Goal: Book appointment/travel/reservation

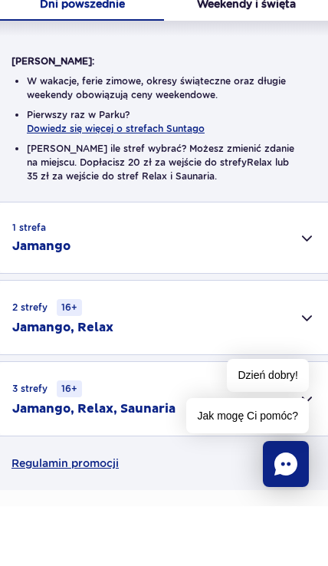
scroll to position [214, 0]
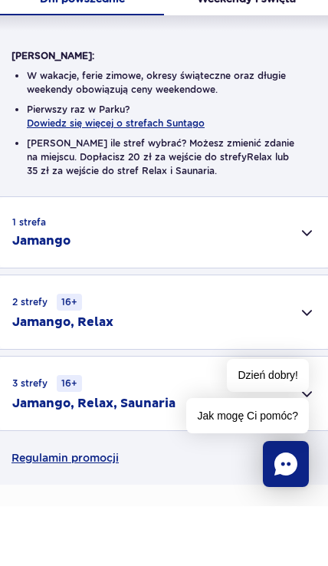
click at [245, 416] on div "3 strefy 16+ Jamango, Relax, Saunaria" at bounding box center [164, 453] width 328 height 74
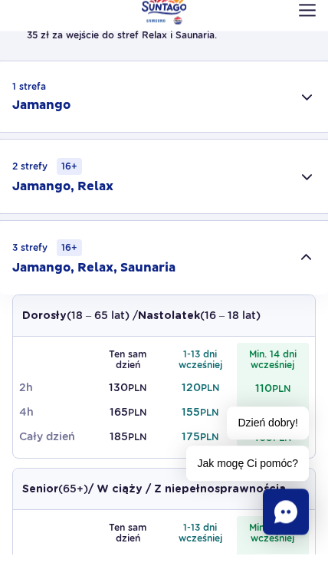
scroll to position [396, 0]
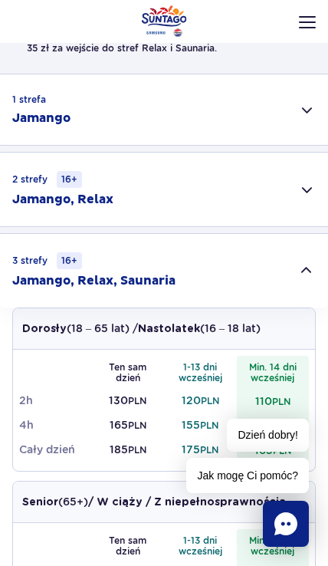
click at [283, 205] on div "2 strefy 16+ Jamango, Relax" at bounding box center [164, 190] width 328 height 74
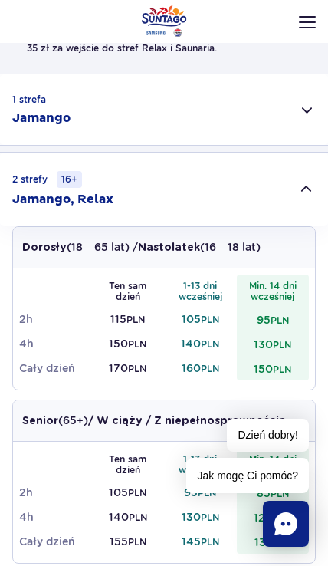
click at [302, 107] on div "1 strefa Jamango" at bounding box center [164, 109] width 328 height 71
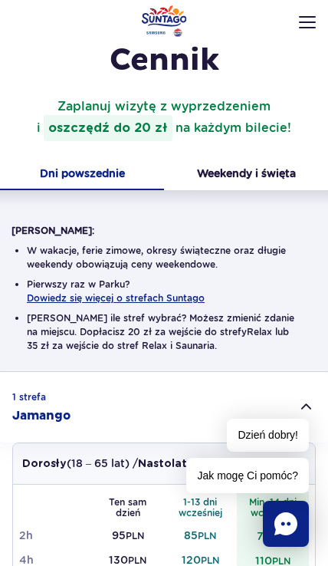
scroll to position [89, 0]
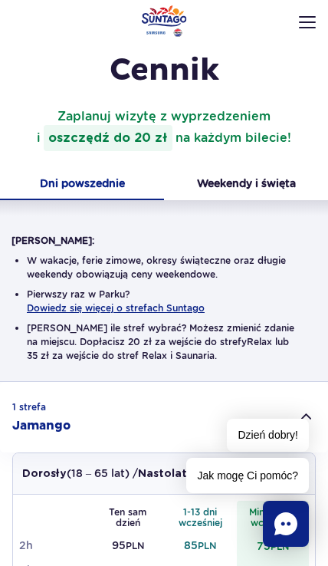
click at [284, 185] on button "Weekendy i święta" at bounding box center [246, 184] width 164 height 31
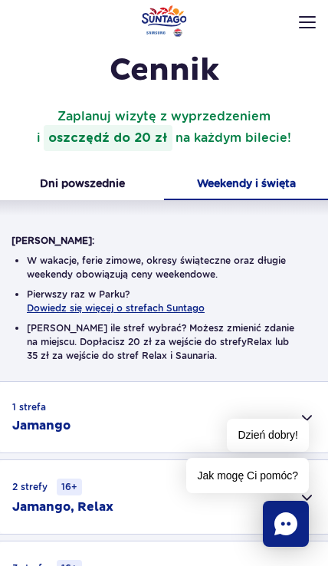
click at [97, 176] on button "Dni powszednie" at bounding box center [82, 184] width 164 height 31
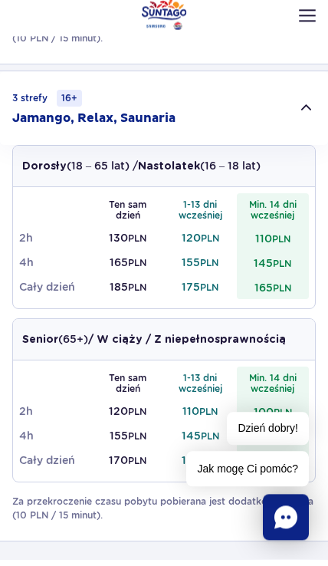
scroll to position [1862, 0]
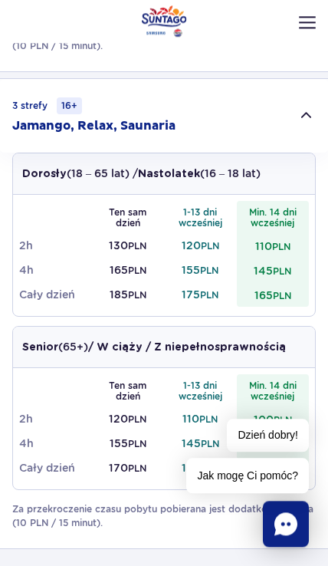
click at [280, 258] on td "145 PLN" at bounding box center [273, 270] width 73 height 25
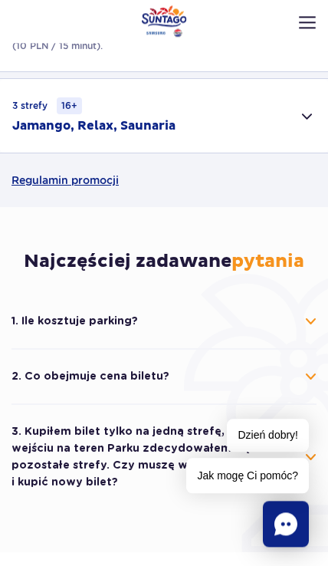
scroll to position [1862, 0]
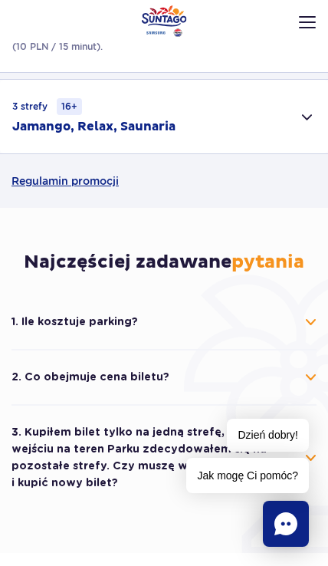
click at [280, 126] on div "3 strefy 16+ Jamango, Relax, Saunaria" at bounding box center [164, 117] width 328 height 74
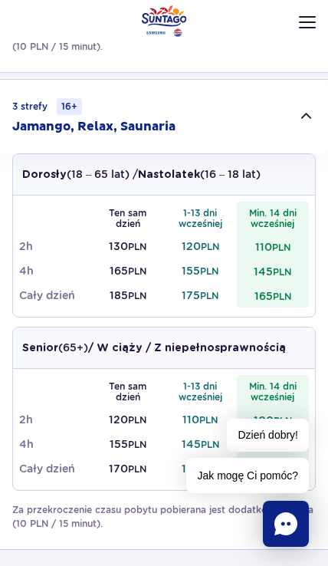
click at [304, 23] on img at bounding box center [307, 22] width 17 height 12
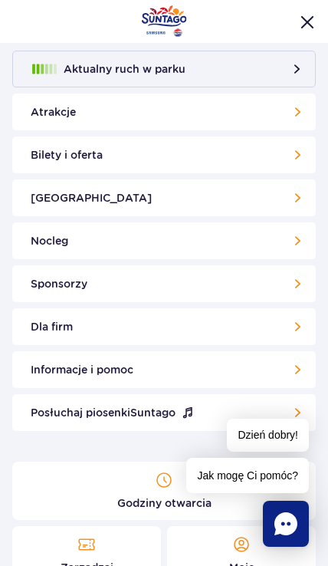
click at [294, 76] on button "Aktualny ruch w parku" at bounding box center [164, 69] width 304 height 37
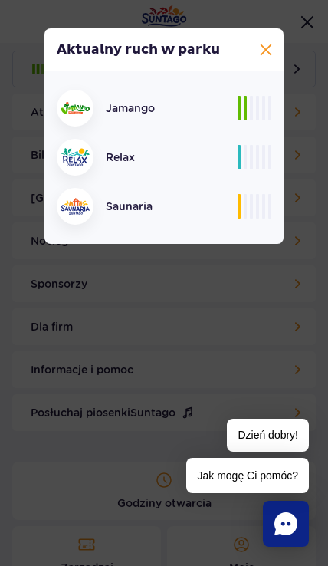
click at [270, 55] on button at bounding box center [266, 50] width 18 height 18
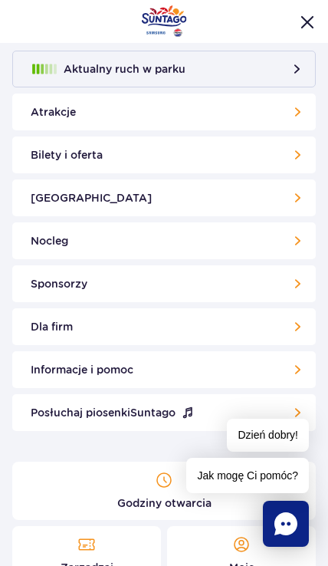
click at [301, 163] on link "Bilety i oferta" at bounding box center [164, 154] width 304 height 37
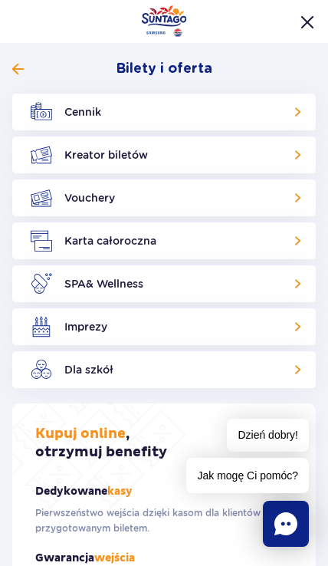
click at [298, 159] on link "Kreator biletów" at bounding box center [164, 154] width 304 height 37
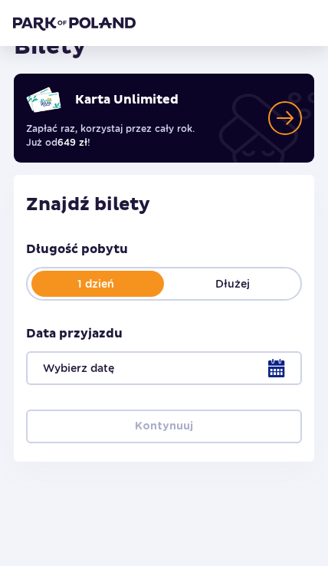
scroll to position [83, 0]
click at [216, 376] on div at bounding box center [164, 368] width 276 height 34
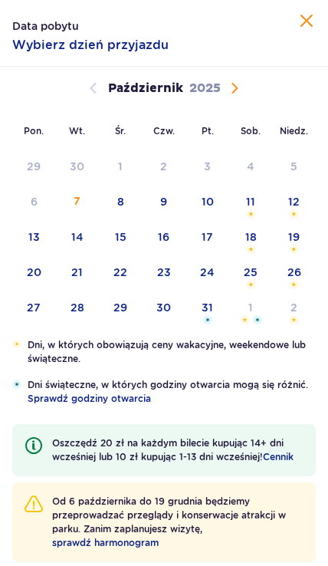
click at [28, 244] on div "13" at bounding box center [34, 236] width 12 height 15
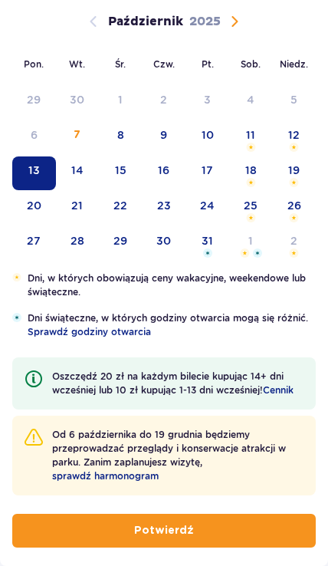
scroll to position [67, 0]
click at [209, 535] on button "Potwierdź" at bounding box center [164, 531] width 304 height 34
type input "13.10.25"
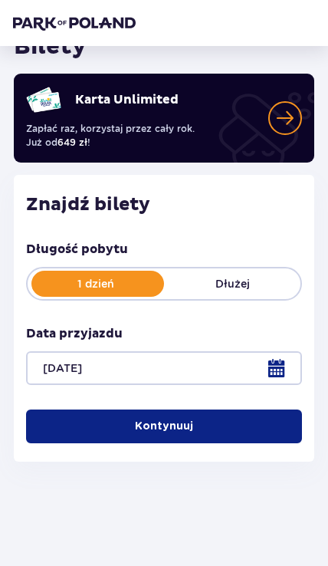
click at [197, 420] on span "button" at bounding box center [196, 426] width 15 height 15
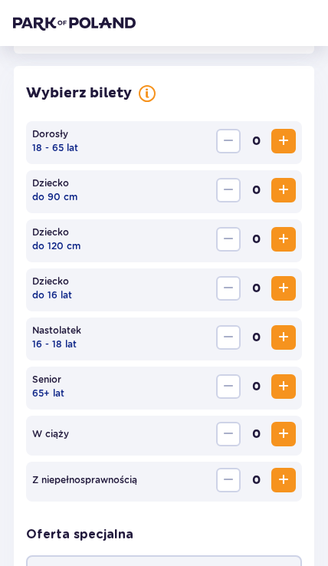
scroll to position [426, 0]
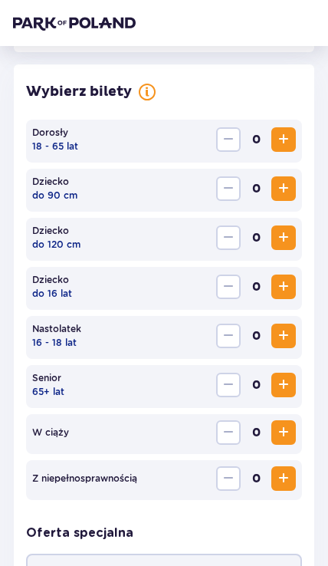
click at [290, 134] on span "Zwiększ" at bounding box center [284, 139] width 18 height 18
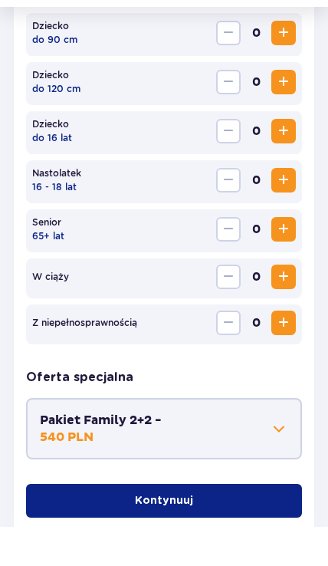
scroll to position [546, 0]
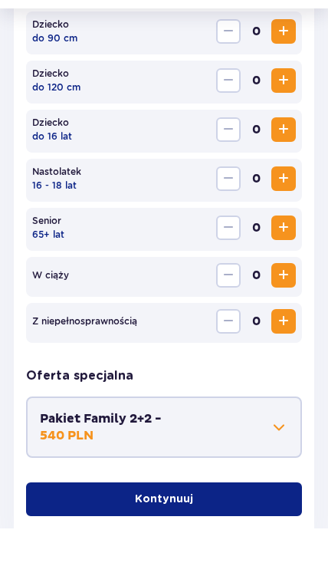
click at [236, 520] on button "Kontynuuj" at bounding box center [164, 537] width 276 height 34
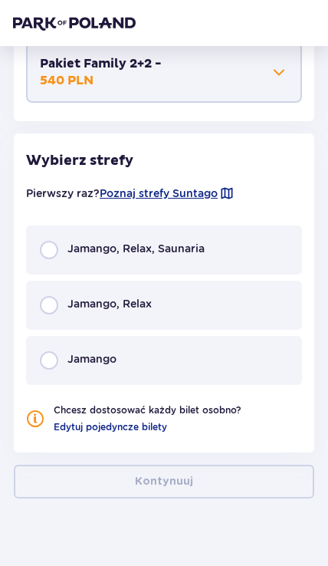
scroll to position [940, 0]
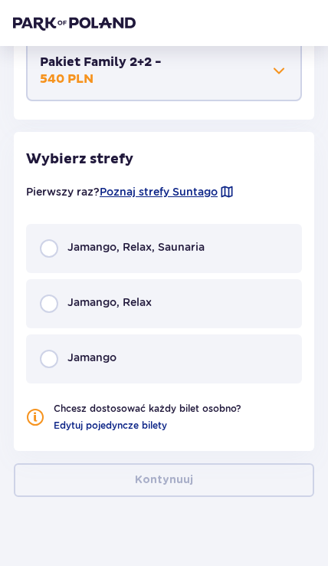
click at [236, 252] on div "Jamango, Relax, Saunaria" at bounding box center [164, 248] width 276 height 49
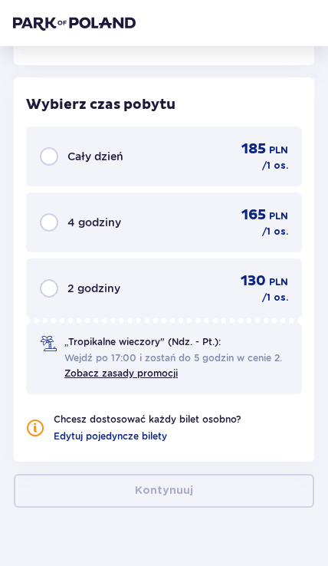
scroll to position [1327, 0]
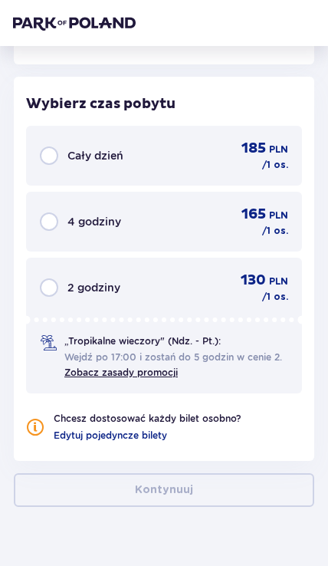
click at [268, 153] on div "185 PLN" at bounding box center [265, 149] width 47 height 18
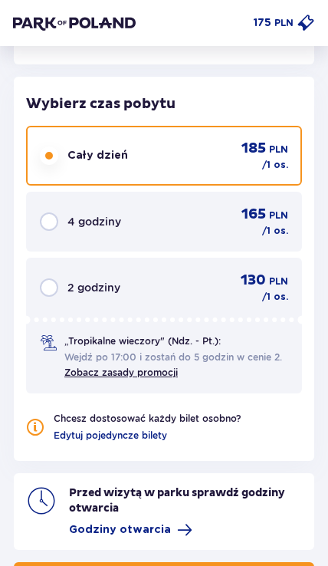
scroll to position [1425, 0]
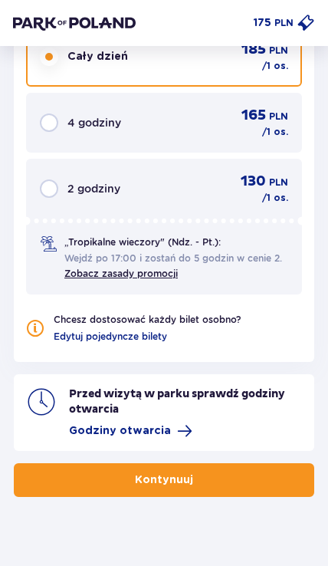
click at [209, 483] on button "Kontynuuj" at bounding box center [164, 480] width 301 height 34
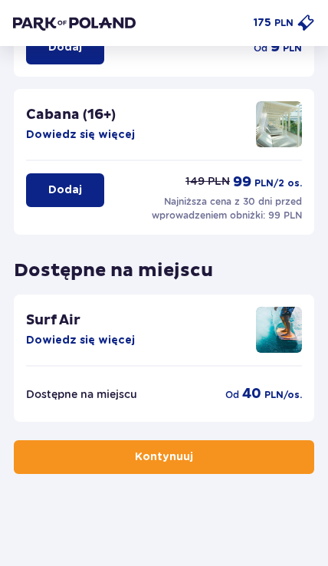
click at [207, 458] on button "Kontynuuj" at bounding box center [164, 457] width 301 height 34
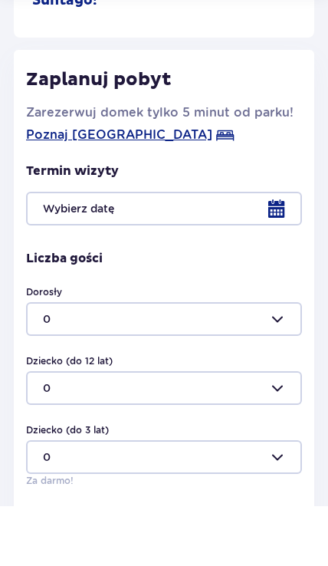
scroll to position [278, 0]
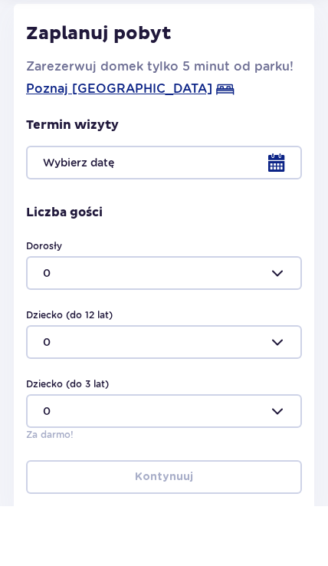
click at [271, 205] on div at bounding box center [164, 222] width 276 height 34
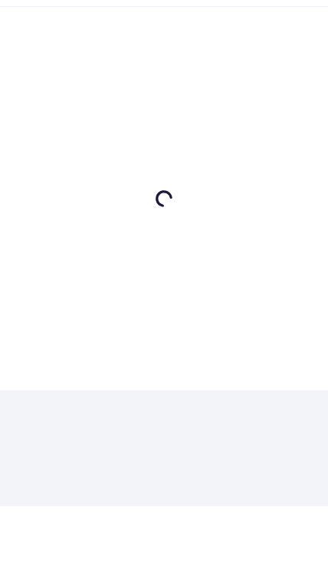
scroll to position [360, 0]
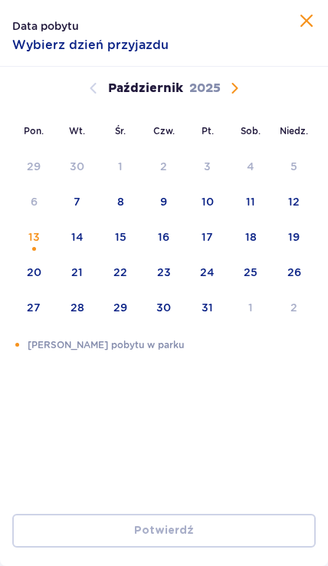
click at [38, 243] on div "Pomarańczowa kropka" at bounding box center [34, 248] width 10 height 12
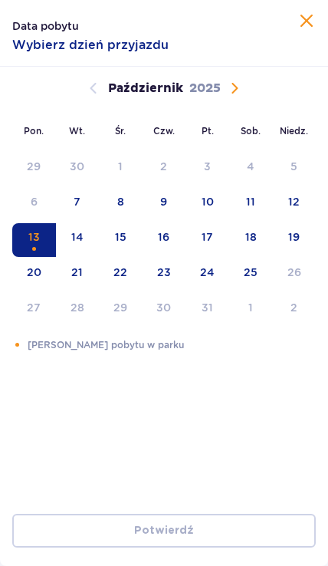
click at [77, 244] on div "14" at bounding box center [77, 236] width 12 height 15
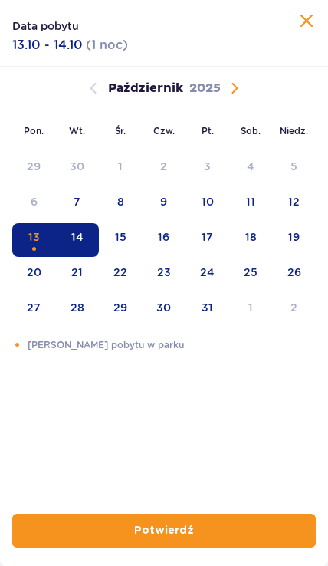
click at [205, 531] on button "Potwierdź" at bounding box center [164, 531] width 304 height 34
type input "13.10.25 - 14.10.25"
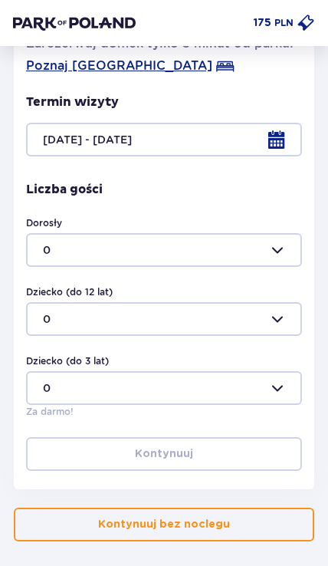
click at [277, 250] on div at bounding box center [164, 250] width 276 height 34
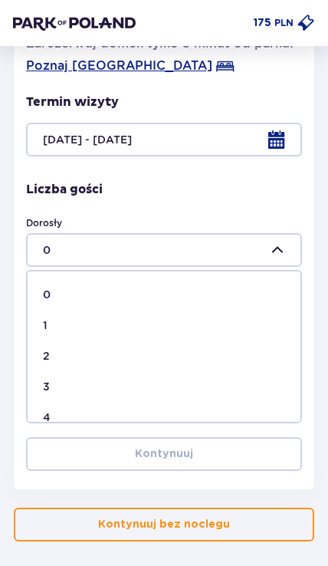
click at [194, 321] on div "1" at bounding box center [164, 324] width 242 height 15
type input "1"
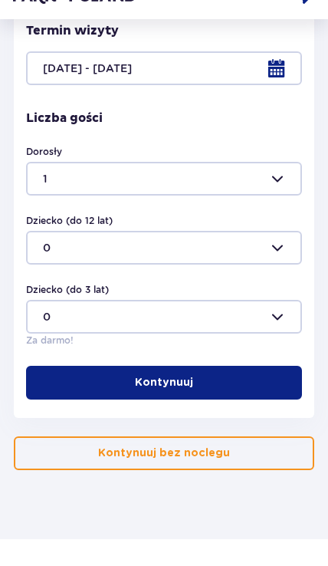
scroll to position [405, 0]
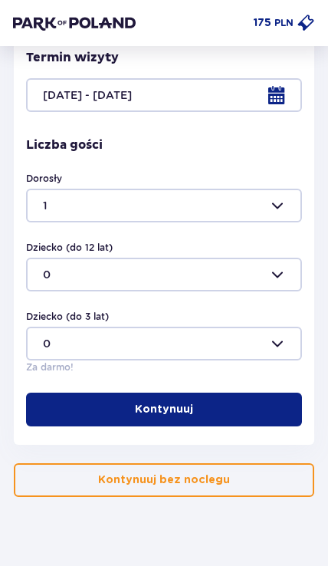
click at [215, 407] on button "Kontynuuj" at bounding box center [164, 410] width 276 height 34
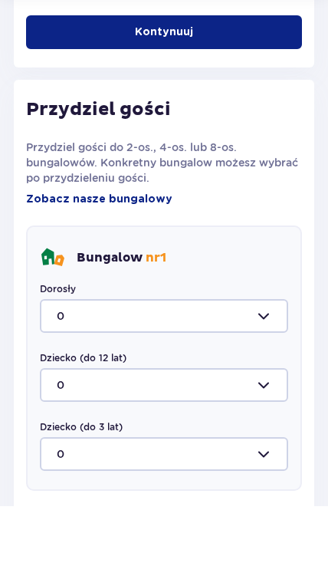
scroll to position [744, 0]
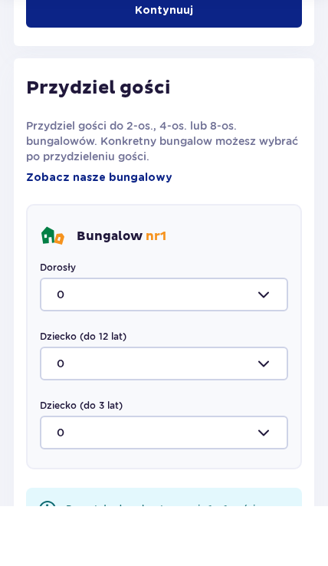
click at [263, 337] on div at bounding box center [164, 354] width 248 height 34
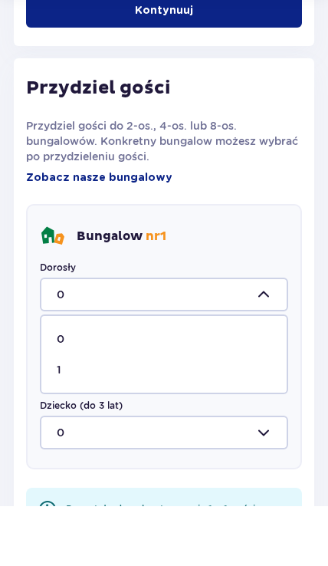
click at [182, 422] on div "1" at bounding box center [164, 429] width 215 height 15
type input "1"
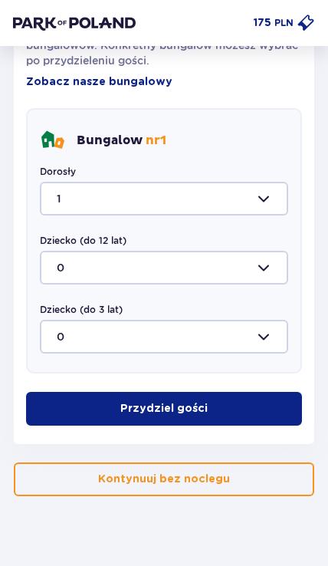
scroll to position [899, 0]
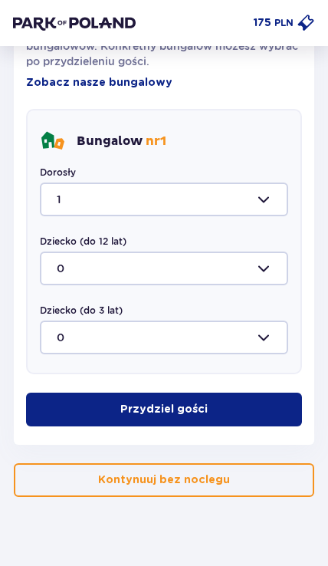
click at [214, 410] on span "button" at bounding box center [210, 409] width 15 height 15
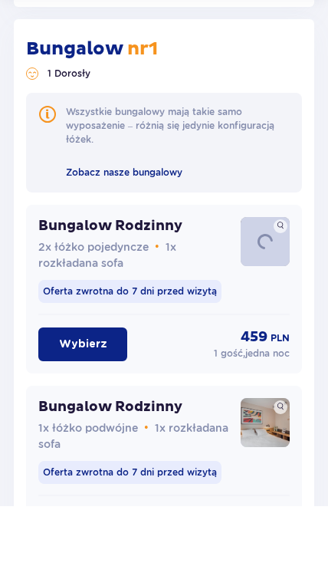
scroll to position [1277, 0]
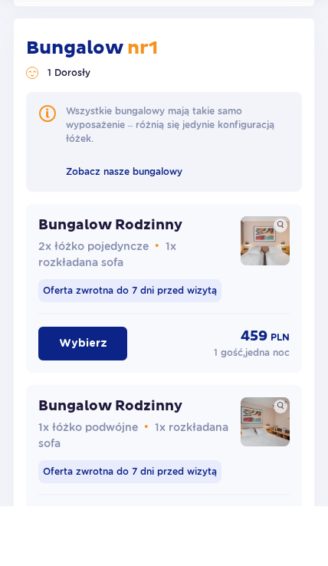
click at [107, 386] on button "Wybierz" at bounding box center [82, 403] width 89 height 34
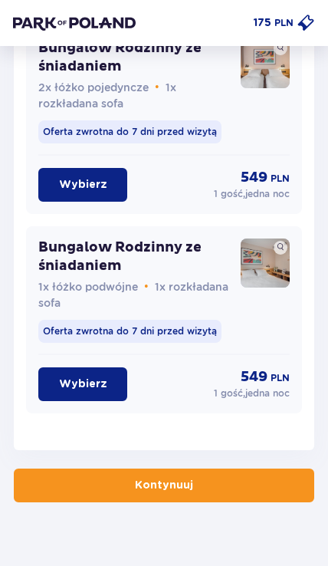
scroll to position [1882, 0]
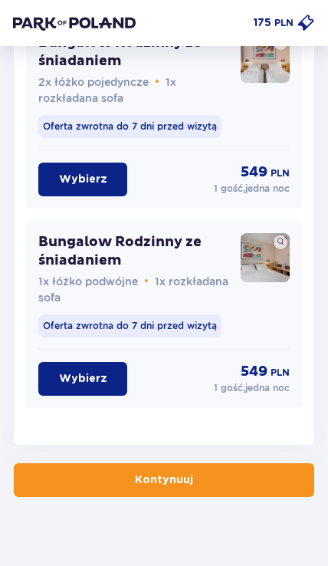
click at [219, 483] on button "Kontynuuj" at bounding box center [164, 480] width 301 height 34
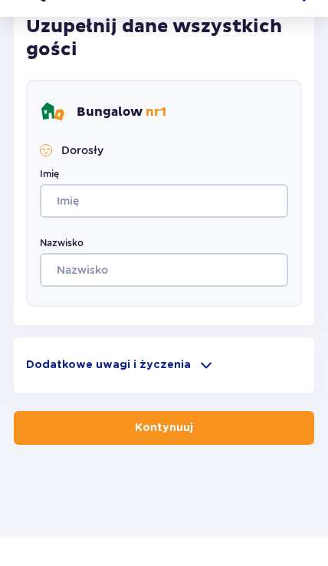
scroll to position [469, 0]
